Goal: Task Accomplishment & Management: Manage account settings

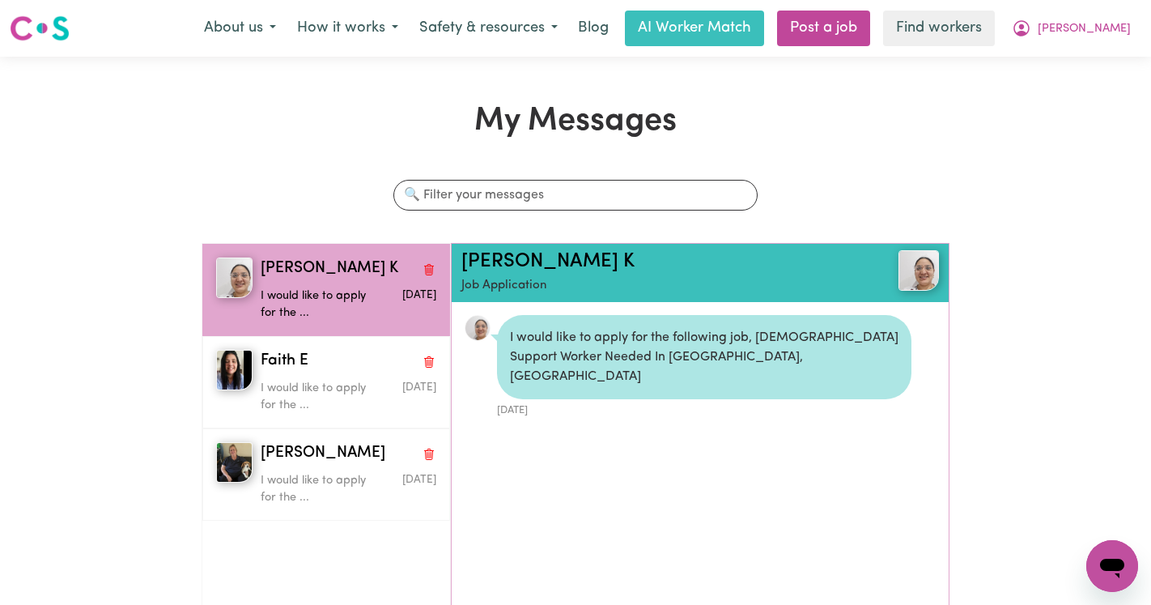
scroll to position [10, 0]
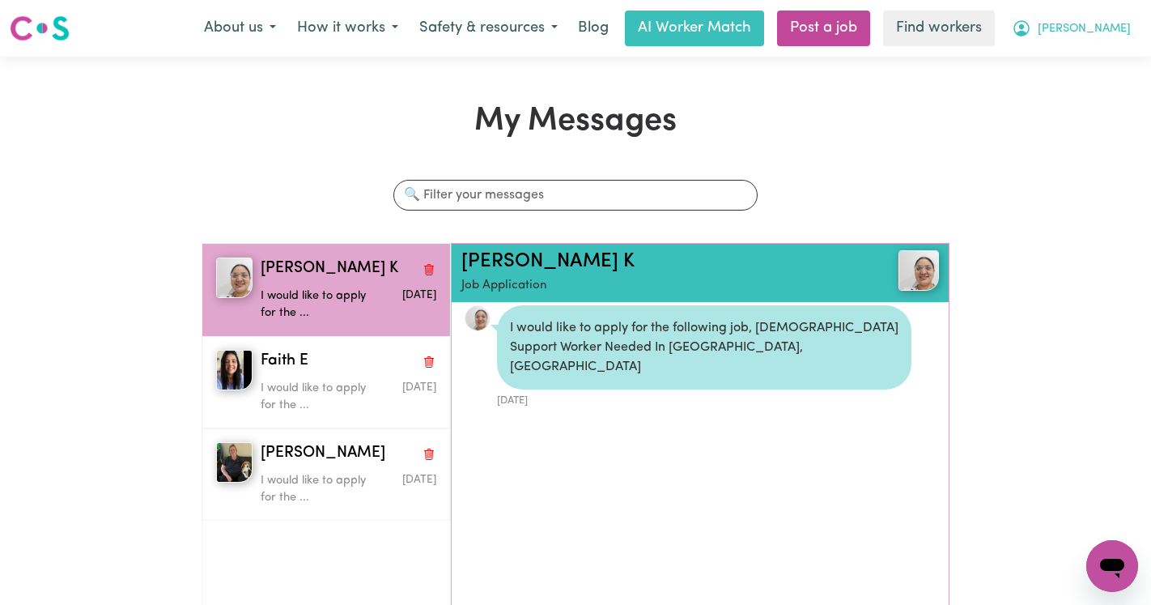
click at [1099, 28] on span "[PERSON_NAME]" at bounding box center [1084, 29] width 93 height 18
click at [1079, 93] on link "Logout" at bounding box center [1077, 93] width 128 height 31
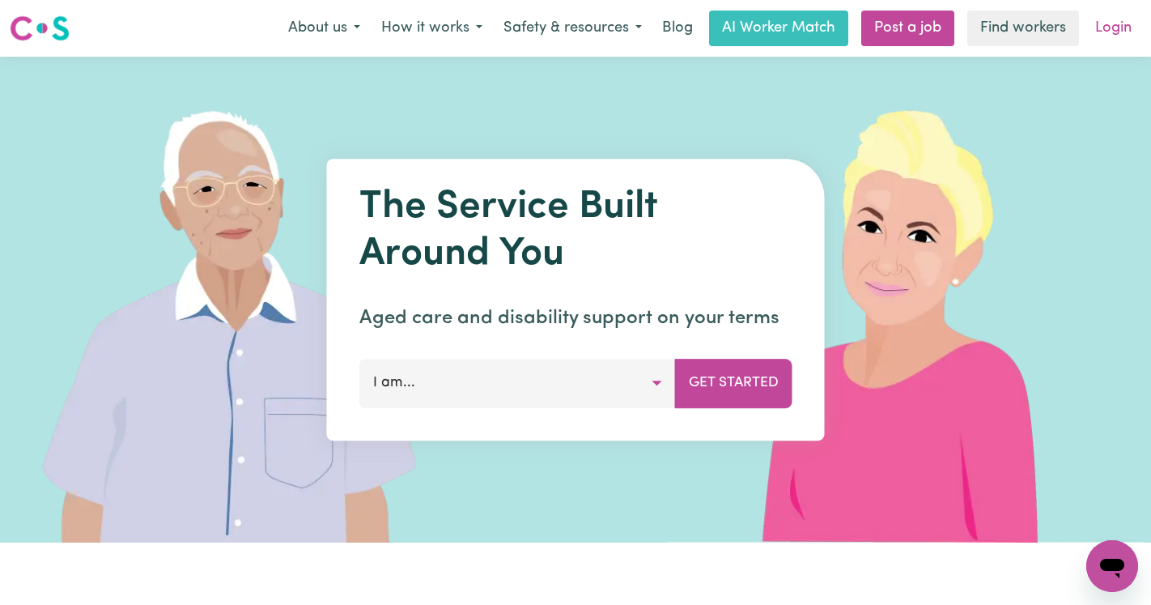
click at [1139, 28] on link "Login" at bounding box center [1114, 29] width 56 height 36
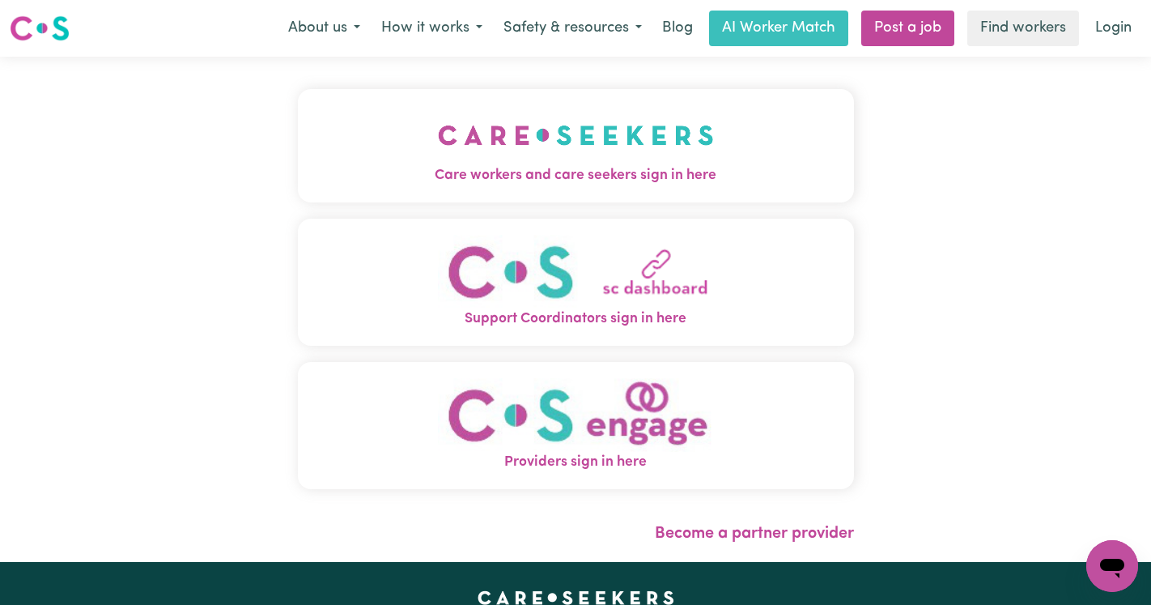
click at [452, 132] on img "Care workers and care seekers sign in here" at bounding box center [576, 135] width 276 height 60
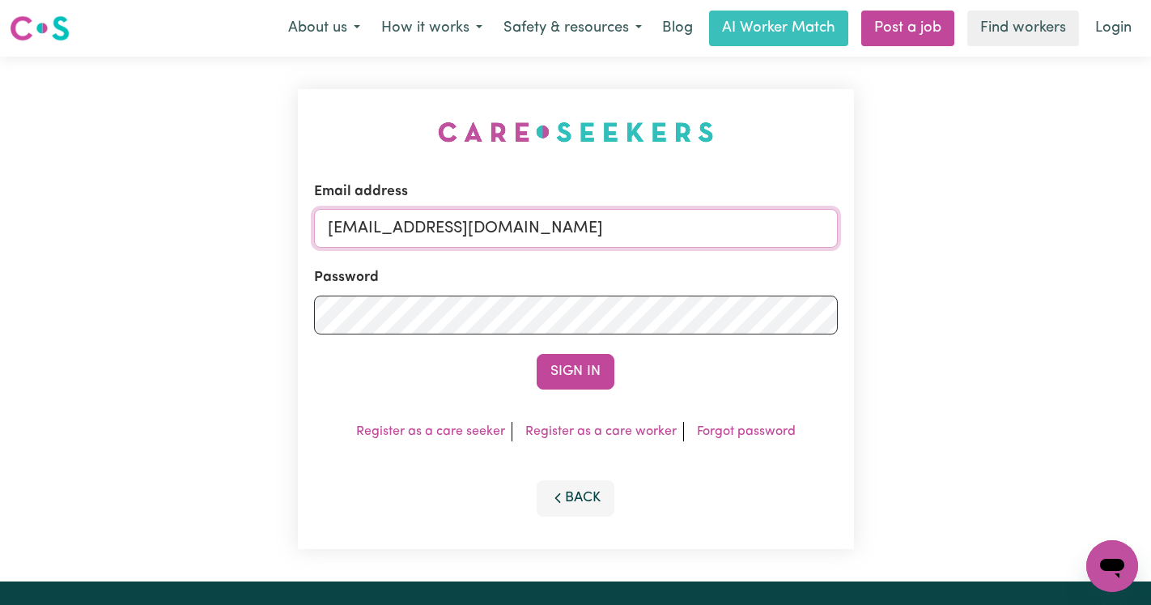
drag, startPoint x: 779, startPoint y: 224, endPoint x: 408, endPoint y: 225, distance: 370.9
click at [408, 226] on input "[EMAIL_ADDRESS][DOMAIN_NAME]" at bounding box center [576, 228] width 524 height 39
paste input "[EMAIL_ADDRESS][DOMAIN_NAME]"
type input "[EMAIL_ADDRESS][DOMAIN_NAME]"
click at [537, 354] on button "Sign In" at bounding box center [576, 372] width 78 height 36
